Goal: Check status: Check status

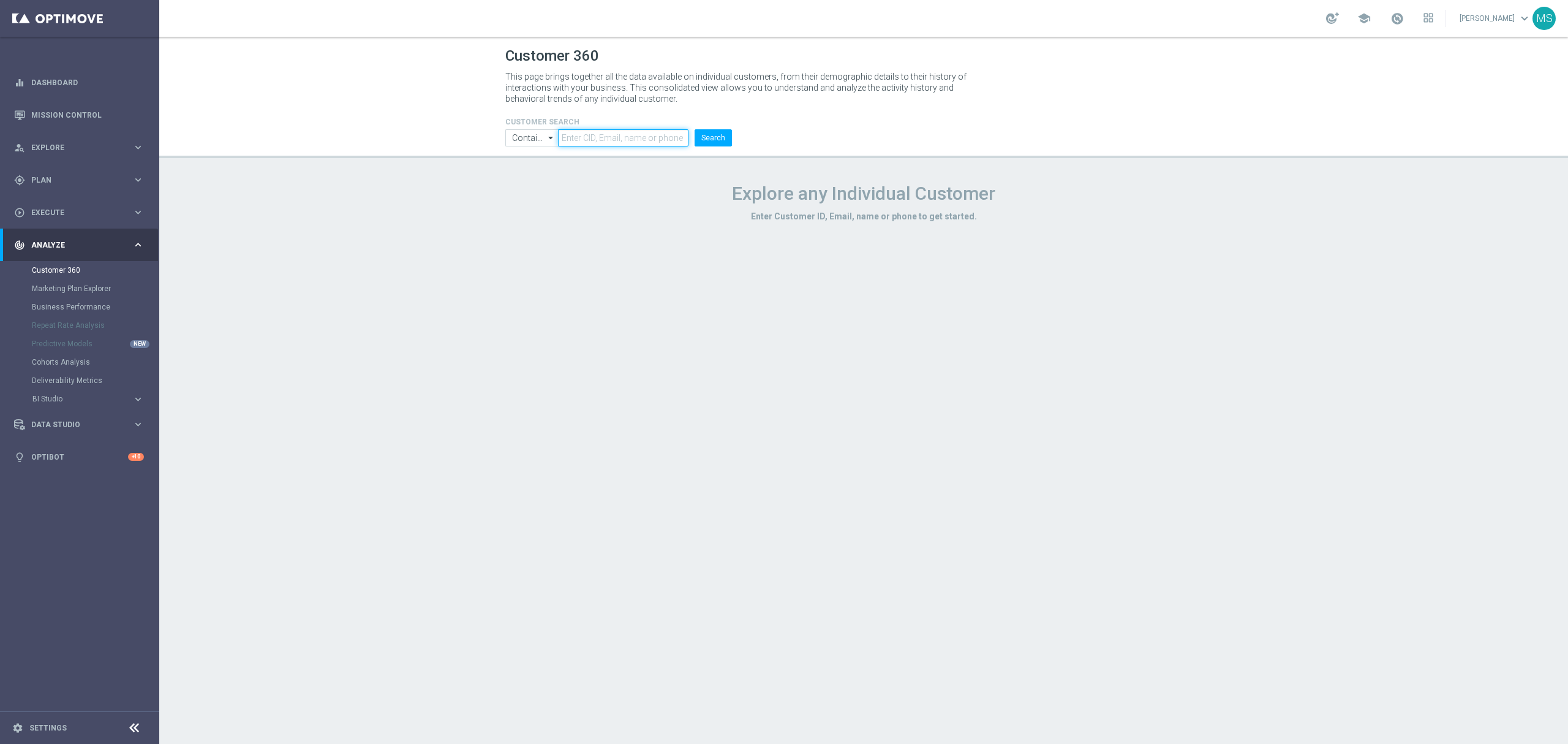
click at [574, 137] on input "text" at bounding box center [623, 138] width 130 height 17
paste input "1518675"
type input "1518675"
click at [705, 145] on button "Search" at bounding box center [713, 138] width 38 height 17
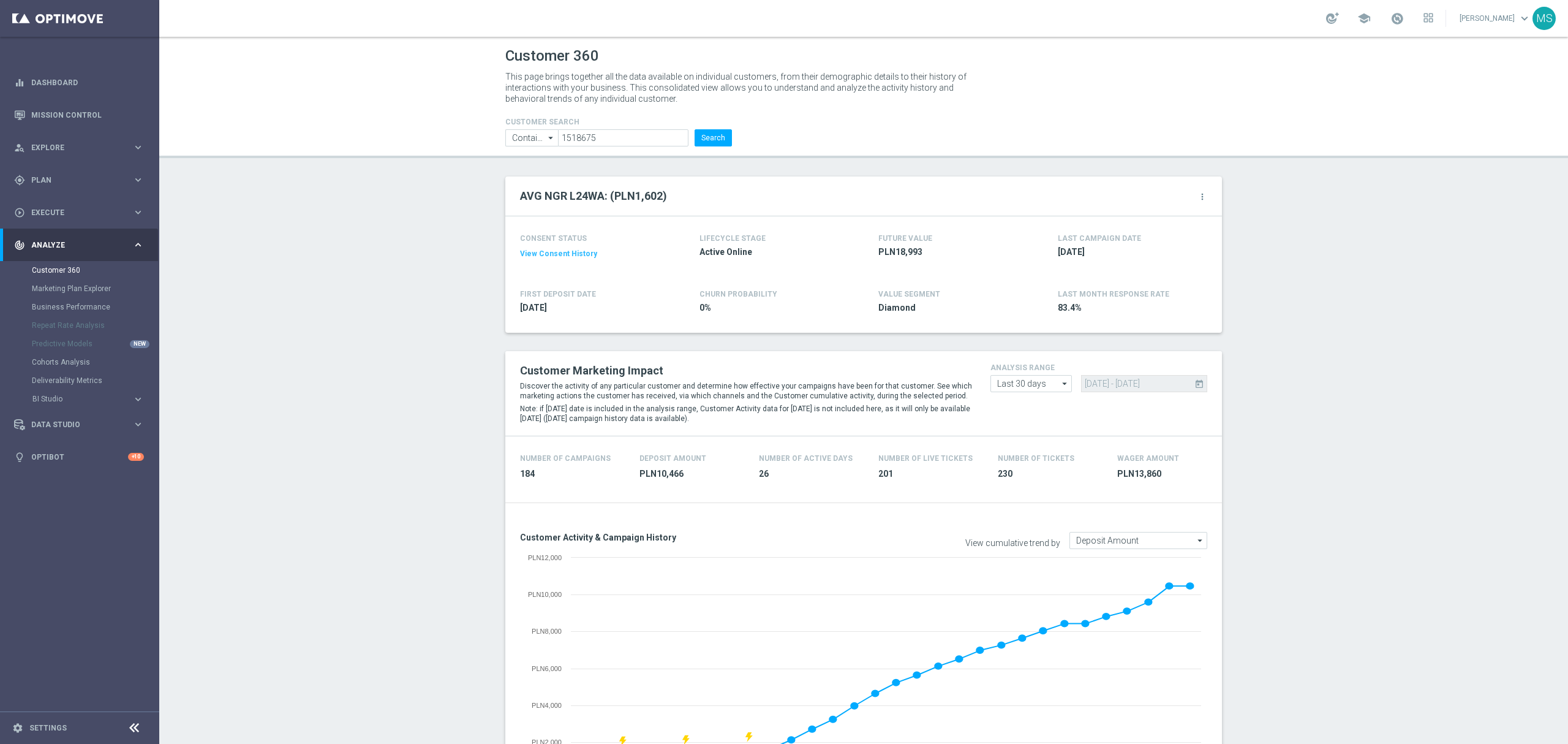
click at [717, 147] on header "Customer 360 This page brings together all the data available on individual cus…" at bounding box center [863, 97] width 1409 height 121
click at [716, 138] on button "Search" at bounding box center [713, 138] width 38 height 17
